Goal: Find contact information: Find contact information

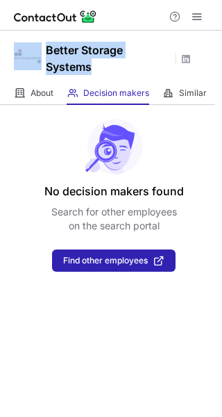
drag, startPoint x: 96, startPoint y: 67, endPoint x: 42, endPoint y: 44, distance: 58.0
click at [42, 44] on div "Better Storage Systems" at bounding box center [111, 56] width 222 height 51
copy div "Better Storage Systems"
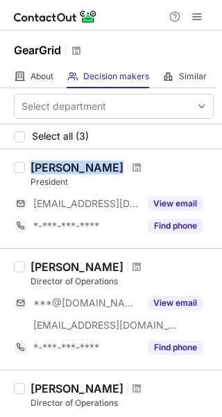
drag, startPoint x: 30, startPoint y: 165, endPoint x: 83, endPoint y: 167, distance: 53.6
click at [83, 167] on div "Bob Foht" at bounding box center [123, 168] width 184 height 14
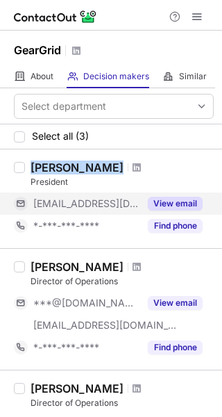
click at [168, 200] on button "View email" at bounding box center [175, 204] width 55 height 14
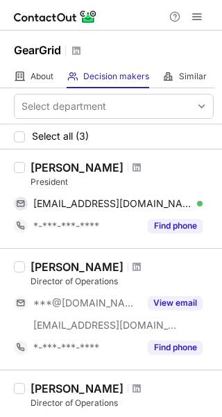
click at [149, 181] on div "President" at bounding box center [123, 182] width 184 height 13
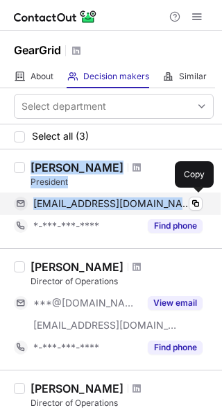
drag, startPoint x: 31, startPoint y: 165, endPoint x: 141, endPoint y: 202, distance: 116.5
click at [141, 202] on div "Bob Foht President bobf@geargrid.com Verified Copy *-***-***-**** Find phone" at bounding box center [119, 199] width 189 height 76
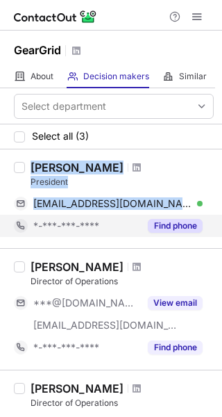
copy div "Bob Foht President bobf@geargrid.com"
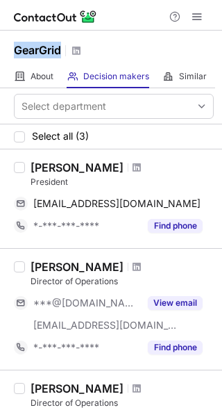
drag, startPoint x: 13, startPoint y: 47, endPoint x: 60, endPoint y: 53, distance: 46.9
click at [60, 53] on div "GearGrid" at bounding box center [111, 48] width 222 height 35
copy h1 "GearGrid"
